Goal: Transaction & Acquisition: Purchase product/service

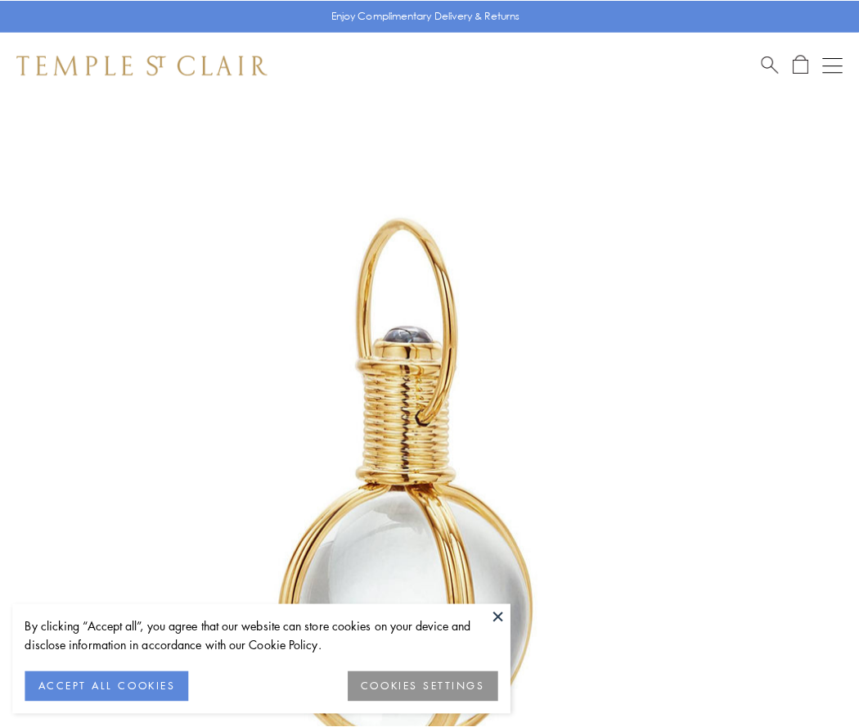
scroll to position [427, 0]
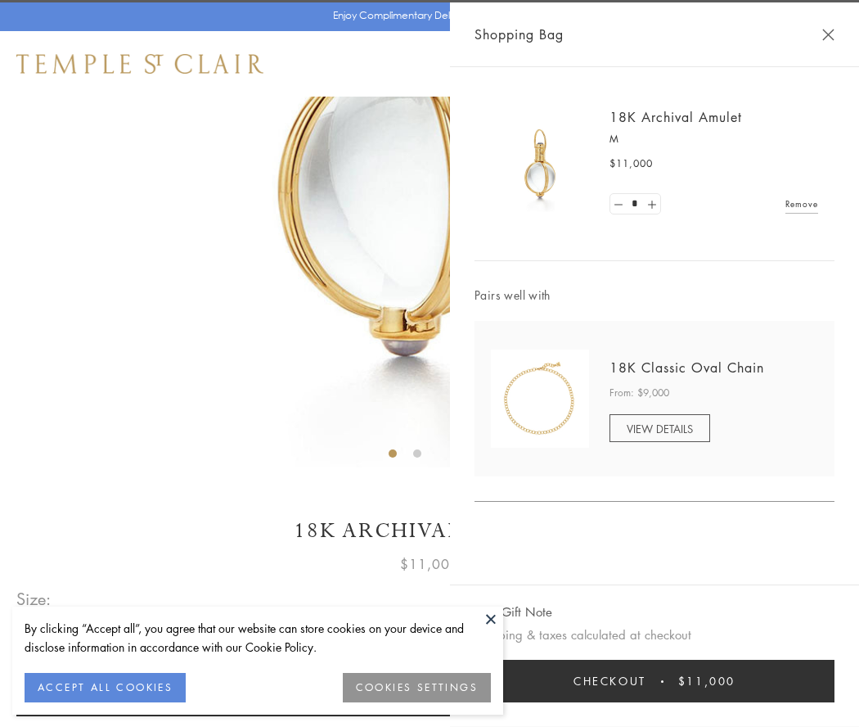
click at [655, 681] on button "Checkout $11,000" at bounding box center [655, 681] width 360 height 43
